Goal: Task Accomplishment & Management: Manage account settings

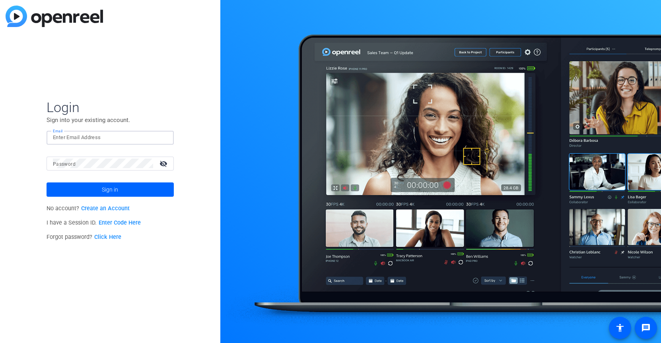
click at [78, 139] on input "Email" at bounding box center [110, 138] width 115 height 10
type input "[EMAIL_ADDRESS][DOMAIN_NAME]"
click at [103, 237] on link "Click Here" at bounding box center [107, 237] width 27 height 7
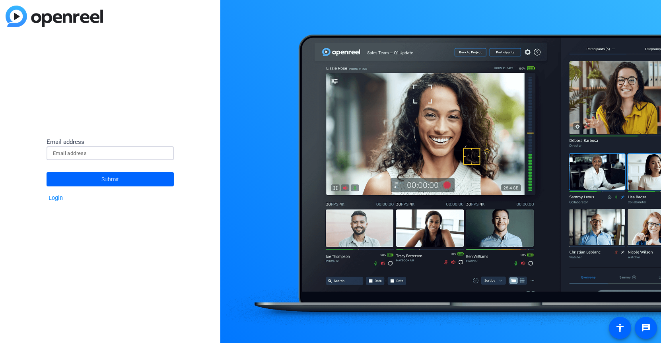
click at [101, 154] on input at bounding box center [110, 154] width 115 height 10
type input "[EMAIL_ADDRESS][DOMAIN_NAME]"
click at [108, 178] on span "Submit" at bounding box center [109, 179] width 17 height 20
